Goal: Information Seeking & Learning: Check status

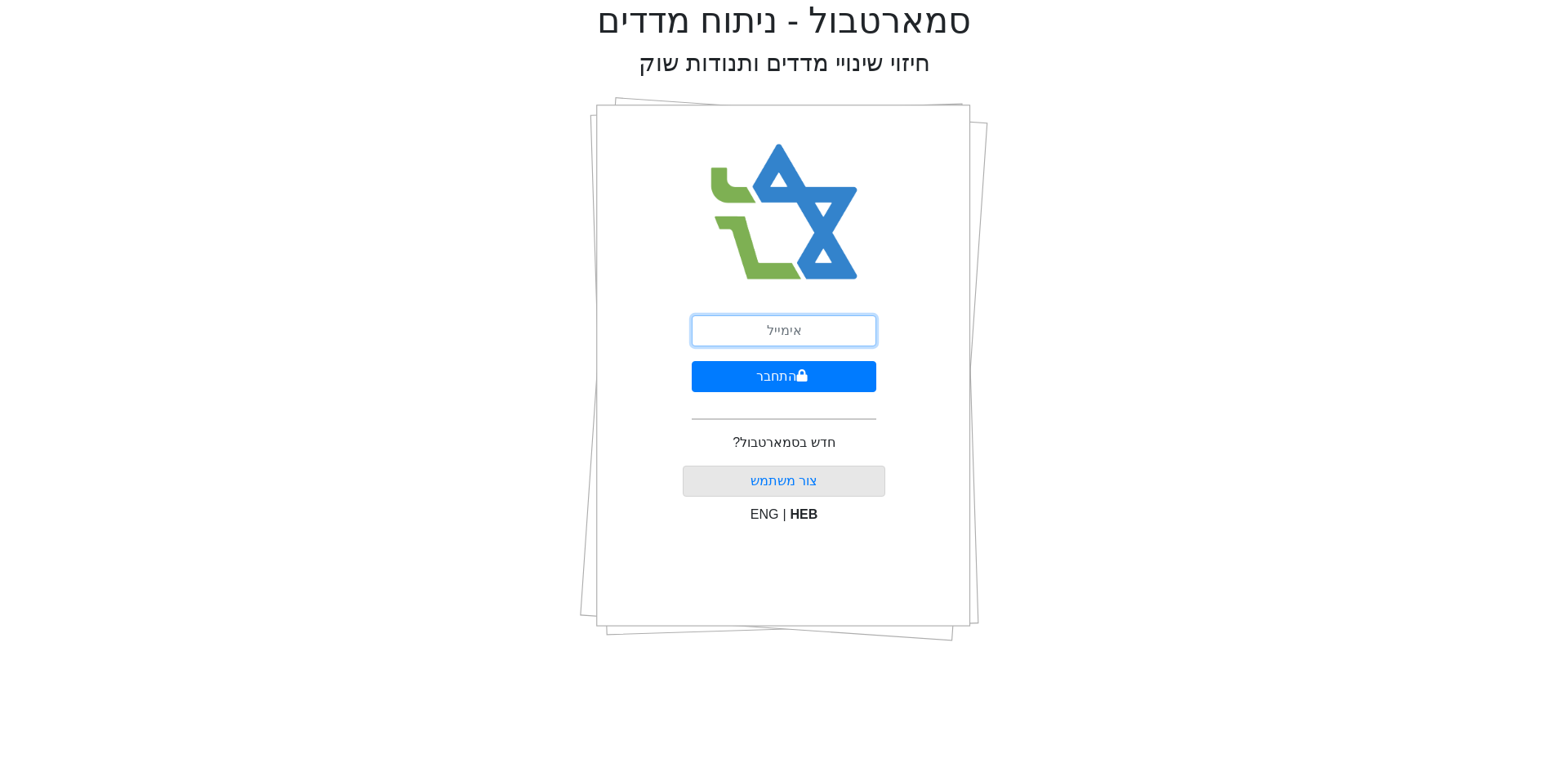
click at [757, 334] on input "email" at bounding box center [784, 331] width 184 height 31
type input "[EMAIL_ADDRESS][DOMAIN_NAME]"
click at [741, 370] on button "התחבר" at bounding box center [784, 377] width 184 height 31
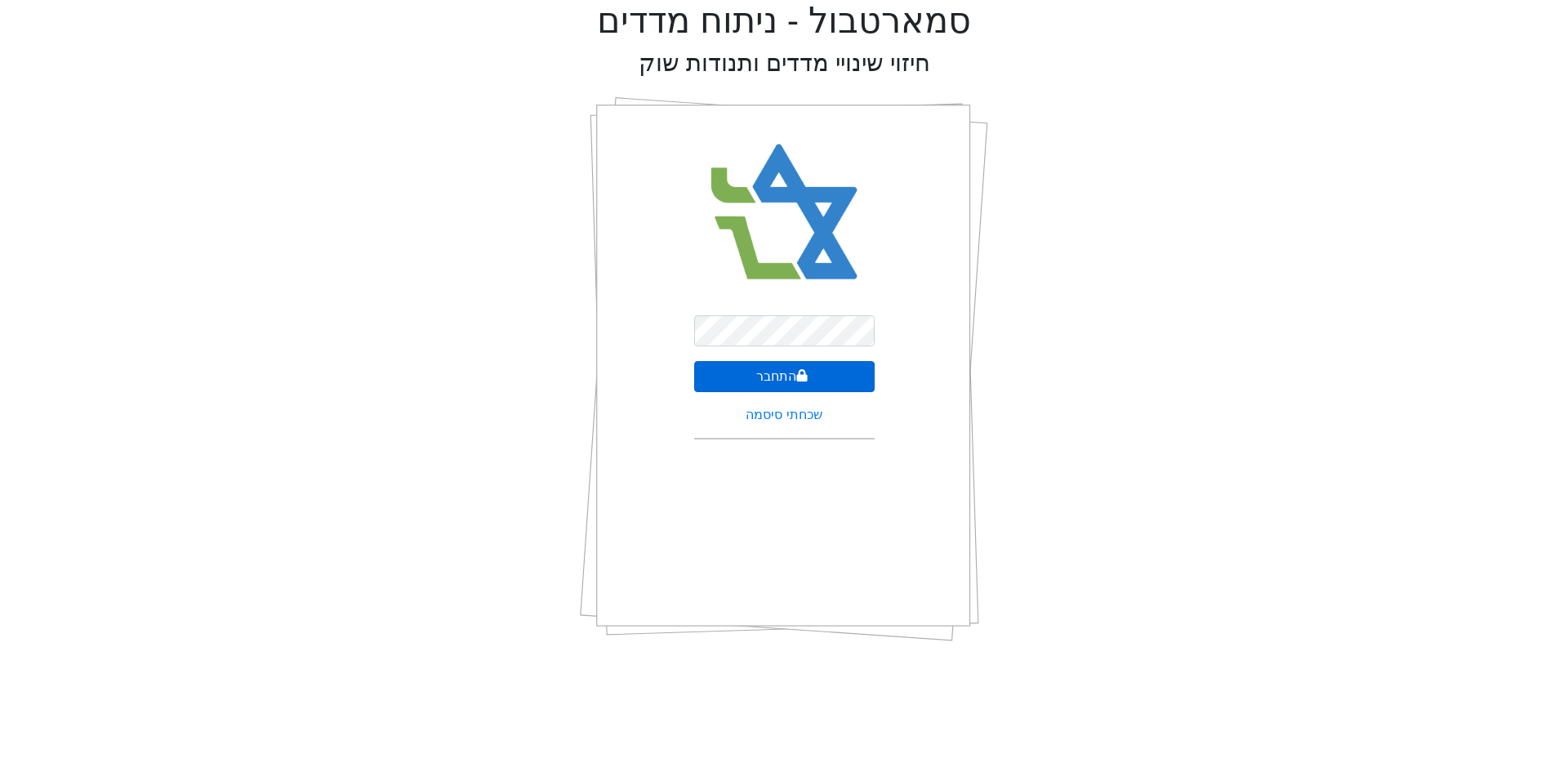
click at [739, 370] on button "התחבר" at bounding box center [784, 377] width 181 height 31
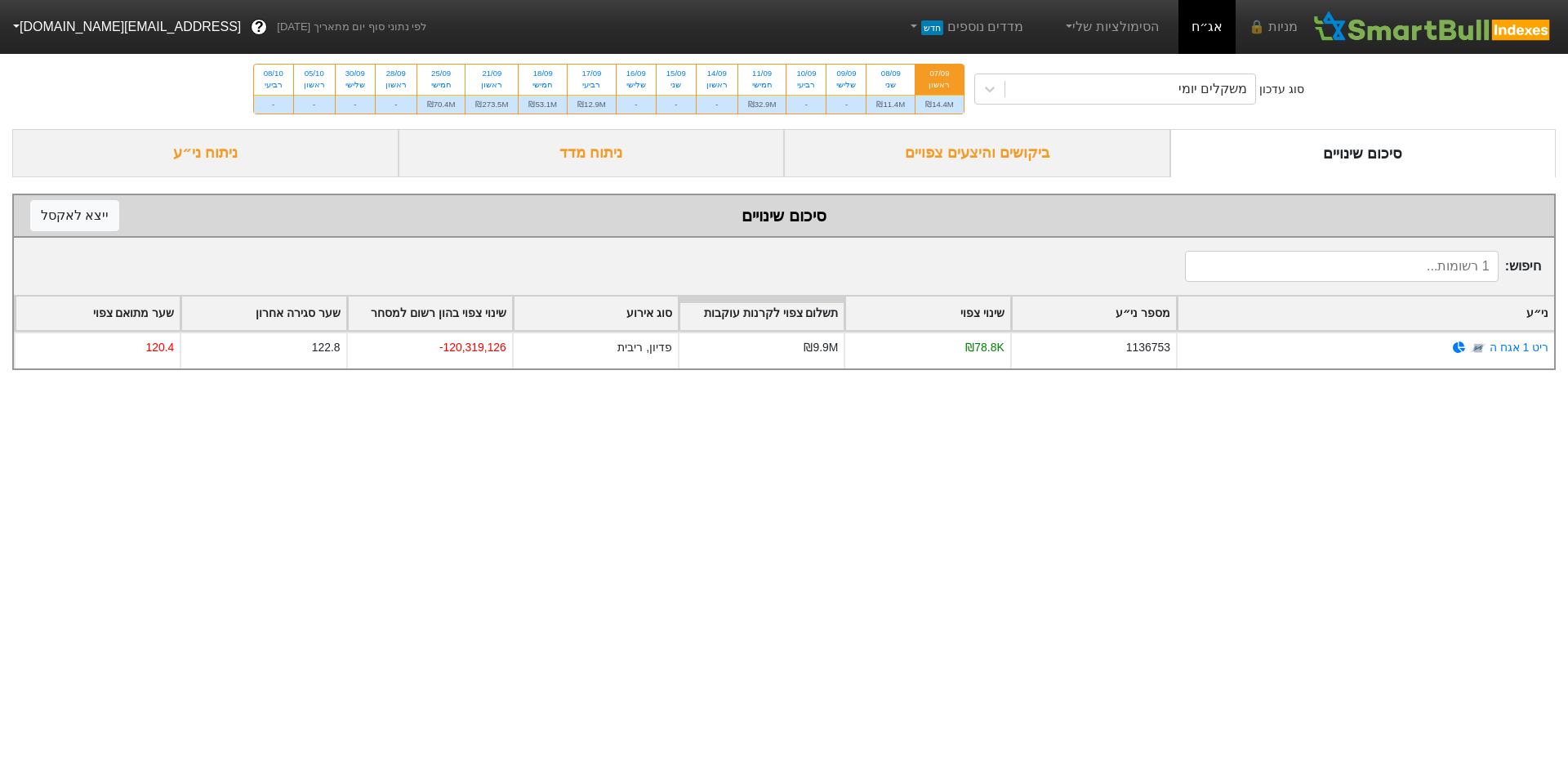
click at [1019, 154] on div "ביקושים והיצעים צפויים" at bounding box center [976, 152] width 386 height 48
